Goal: Ask a question

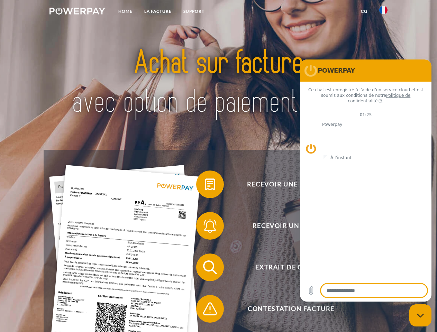
click at [77, 12] on img at bounding box center [77, 11] width 56 height 7
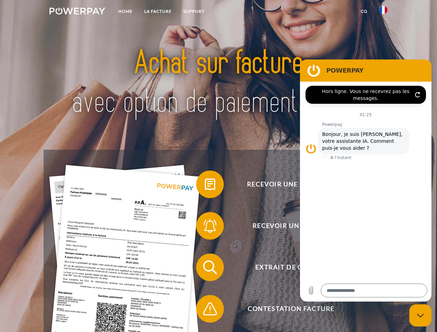
click at [383, 12] on img at bounding box center [383, 10] width 8 height 8
click at [364, 11] on link "CG" at bounding box center [364, 11] width 18 height 12
click at [205, 186] on span at bounding box center [199, 184] width 35 height 35
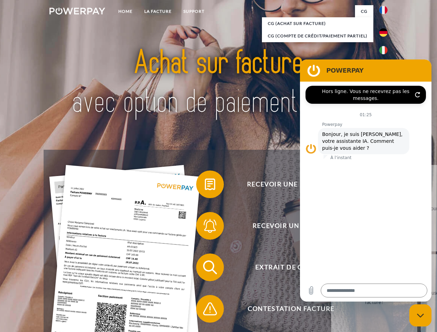
click at [205, 227] on div "Recevoir une facture ? Recevoir un rappel? Extrait de compte retour" at bounding box center [218, 288] width 349 height 277
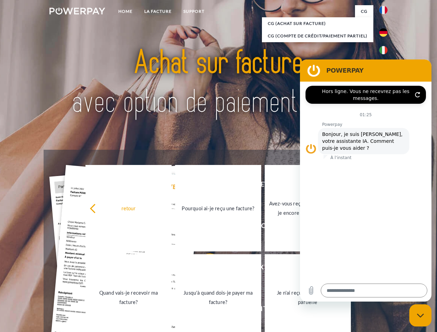
click at [205, 269] on link "Jusqu'à quand dois-je payer ma facture?" at bounding box center [218, 297] width 86 height 86
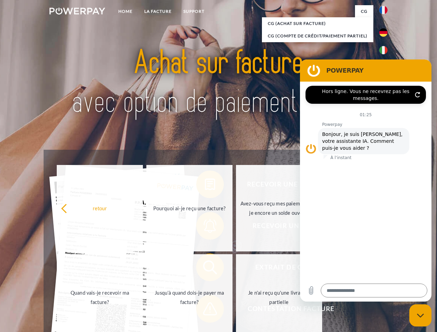
click at [236, 310] on link "Je n'ai reçu qu'une livraison partielle" at bounding box center [279, 297] width 86 height 86
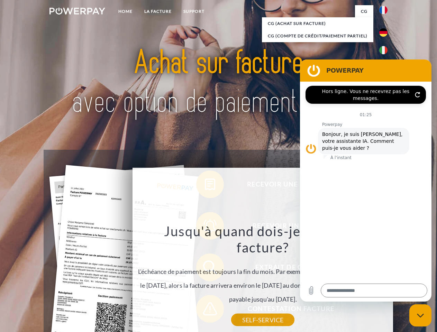
click at [420, 316] on icon "Fermer la fenêtre de messagerie" at bounding box center [420, 315] width 7 height 4
type textarea "*"
